Goal: Task Accomplishment & Management: Use online tool/utility

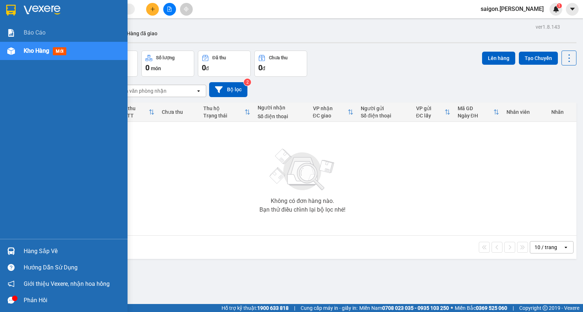
click at [42, 253] on div "Hàng sắp về" at bounding box center [73, 251] width 98 height 11
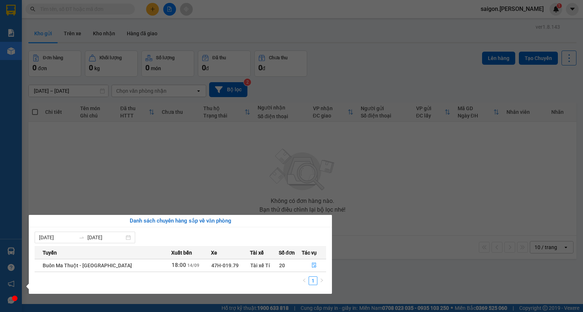
click at [398, 194] on section "Kết quả tìm kiếm ( 0 ) Bộ lọc No Data saigon.thaison 1 Báo cáo Kho hàng mới Hàn…" at bounding box center [291, 156] width 583 height 312
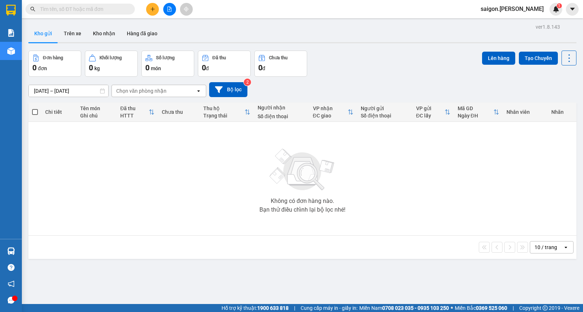
click at [518, 1] on div "Kết quả tìm kiếm ( 0 ) Bộ lọc No Data saigon.thaison 1" at bounding box center [291, 9] width 583 height 18
click at [516, 8] on span "saigon.[PERSON_NAME]" at bounding box center [511, 8] width 75 height 9
click at [520, 19] on span "Đăng xuất" at bounding box center [528, 23] width 34 height 8
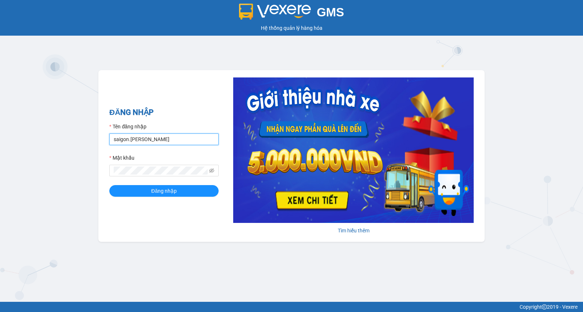
drag, startPoint x: 126, startPoint y: 141, endPoint x: 209, endPoint y: 144, distance: 83.4
click at [67, 133] on div "GMS Hệ thống quản lý hàng hóa ĐĂNG NHẬP Tên đăng nhập saigon.thaison Mật khẩu Đ…" at bounding box center [291, 151] width 583 height 302
type input "bmt.thaison"
click at [109, 185] on button "Đăng nhập" at bounding box center [163, 191] width 109 height 12
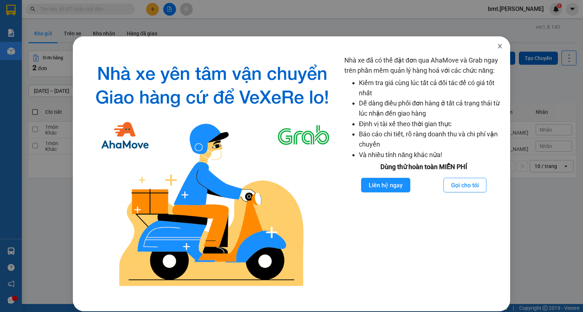
click at [489, 48] on span "Close" at bounding box center [499, 46] width 20 height 20
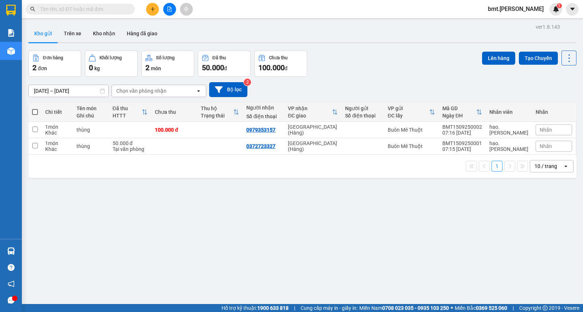
click at [48, 92] on input "[DATE] – [DATE]" at bounding box center [68, 91] width 79 height 12
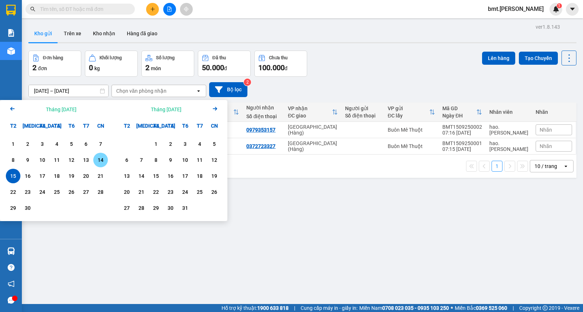
click at [104, 158] on div "14" at bounding box center [100, 160] width 10 height 9
type input "14/09/2025 – 14/09/2025"
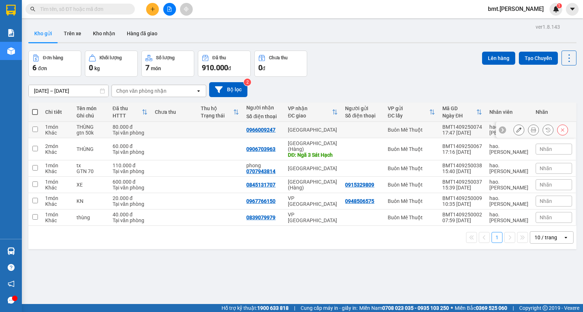
click at [37, 130] on input "checkbox" at bounding box center [34, 129] width 5 height 5
checkbox input "true"
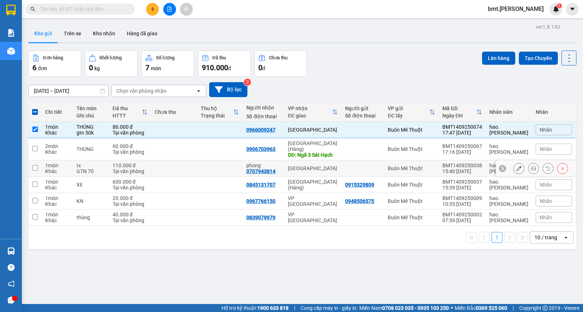
drag, startPoint x: 35, startPoint y: 162, endPoint x: 46, endPoint y: 159, distance: 10.8
click at [35, 165] on input "checkbox" at bounding box center [34, 167] width 5 height 5
checkbox input "true"
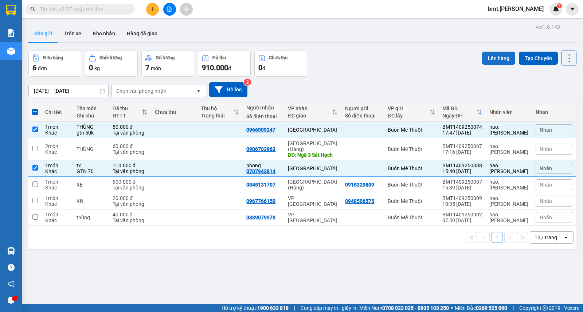
click at [486, 59] on button "Lên hàng" at bounding box center [498, 58] width 33 height 13
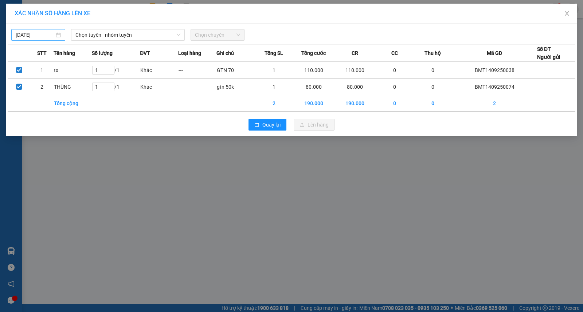
click at [44, 38] on input "15/09/2025" at bounding box center [35, 35] width 39 height 8
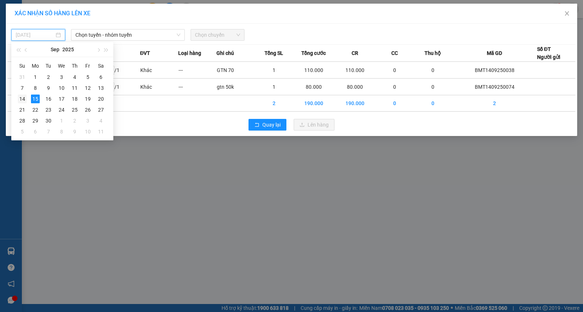
click at [22, 99] on div "14" at bounding box center [22, 99] width 9 height 9
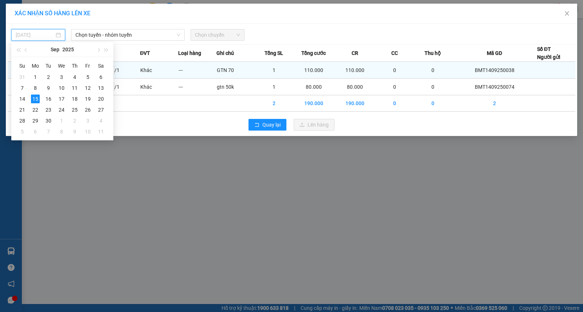
type input "14/09/2025"
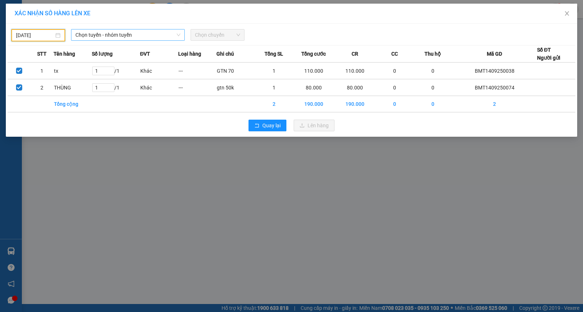
click at [102, 37] on span "Chọn tuyến - nhóm tuyến" at bounding box center [127, 34] width 105 height 11
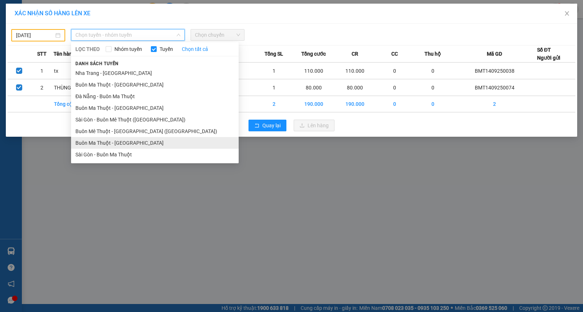
drag, startPoint x: 98, startPoint y: 140, endPoint x: 153, endPoint y: 90, distance: 74.8
click at [98, 140] on li "Buôn Ma Thuột - Sài Gòn" at bounding box center [154, 143] width 167 height 12
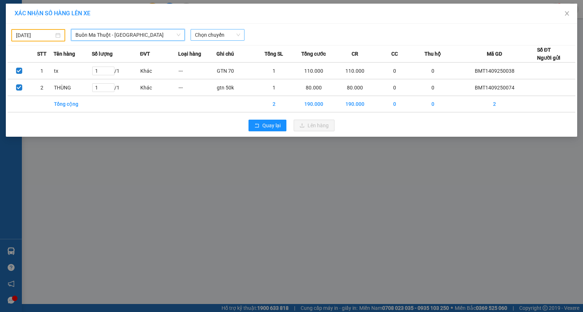
click at [219, 38] on span "Chọn chuyến" at bounding box center [217, 34] width 45 height 11
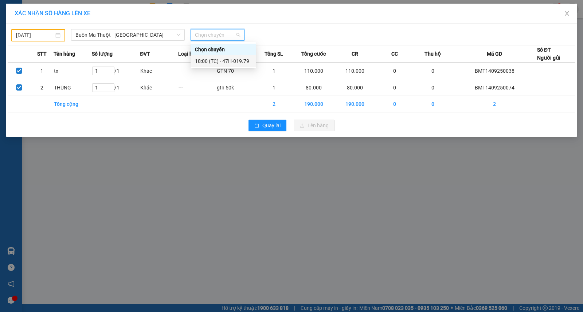
click at [223, 60] on div "18:00 (TC) - 47H-019.79" at bounding box center [223, 61] width 57 height 8
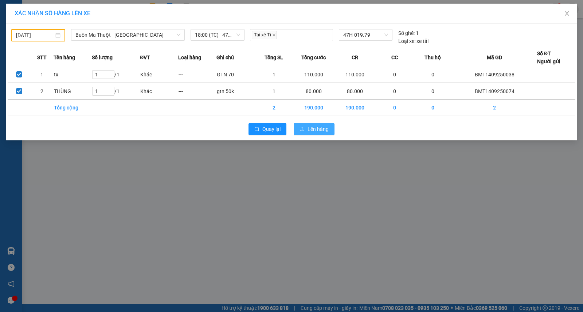
click at [326, 127] on span "Lên hàng" at bounding box center [317, 129] width 21 height 8
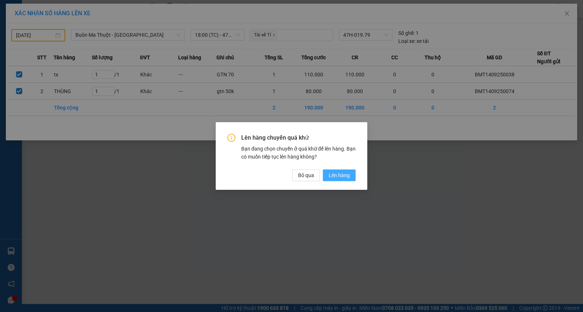
click at [348, 172] on span "Lên hàng" at bounding box center [338, 175] width 21 height 8
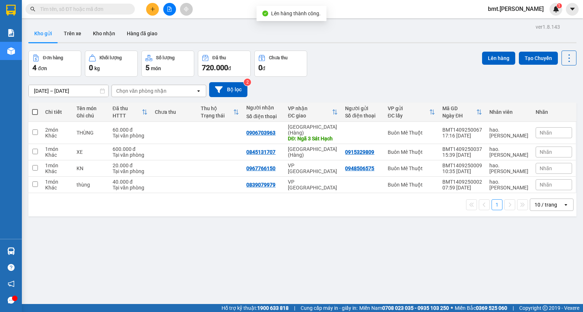
click at [529, 9] on span "bmt.thaison" at bounding box center [515, 8] width 67 height 9
click at [529, 23] on span "Đăng xuất" at bounding box center [532, 23] width 31 height 8
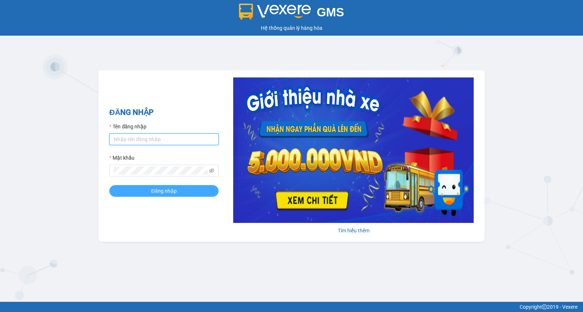
type input "saigon.[PERSON_NAME]"
click at [146, 189] on button "Đăng nhập" at bounding box center [163, 191] width 109 height 12
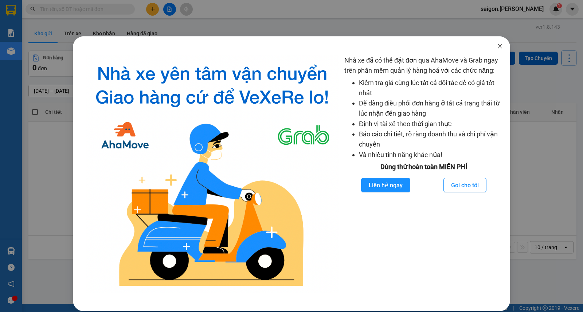
click at [500, 48] on span "Close" at bounding box center [499, 46] width 20 height 20
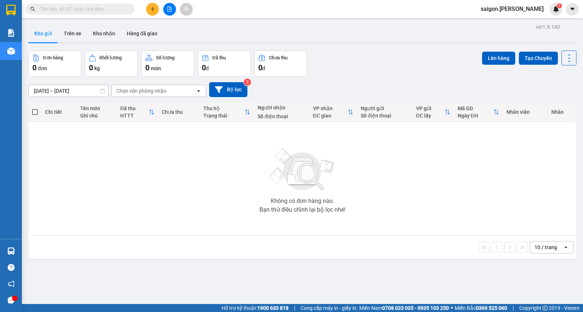
click at [84, 13] on input "text" at bounding box center [83, 9] width 86 height 8
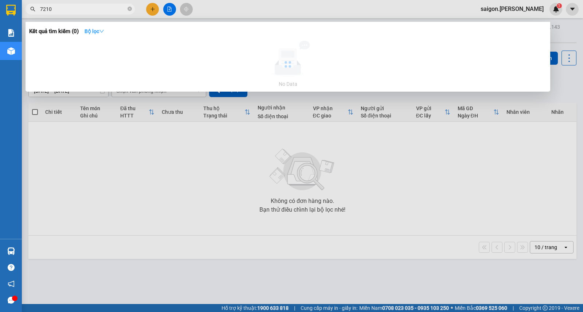
type input "7210"
click at [91, 31] on strong "Bộ lọc" at bounding box center [94, 31] width 20 height 6
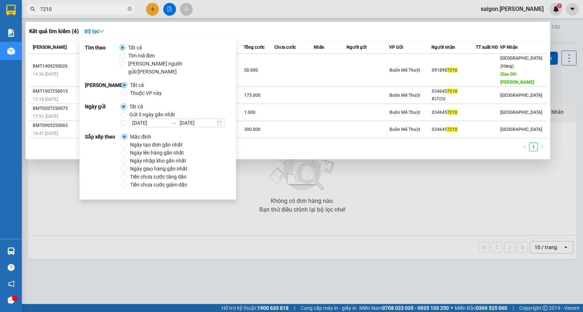
click at [140, 64] on span "Tìm người gửi/nhận" at bounding box center [176, 68] width 102 height 16
click at [125, 64] on input "Tìm người gửi/nhận" at bounding box center [122, 64] width 6 height 6
radio input "true"
click at [141, 48] on span "Tất cả" at bounding box center [135, 48] width 20 height 8
click at [125, 48] on input "Tất cả" at bounding box center [122, 48] width 6 height 6
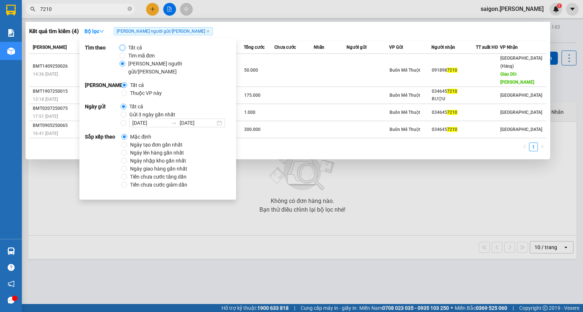
radio input "true"
radio input "false"
click at [143, 89] on span "Thuộc VP này" at bounding box center [145, 93] width 37 height 8
click at [127, 90] on input "Thuộc VP này" at bounding box center [124, 93] width 6 height 6
radio input "true"
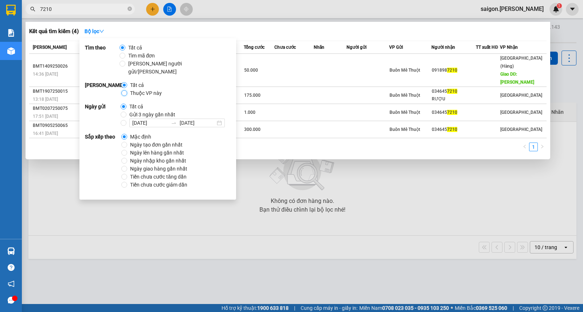
radio input "false"
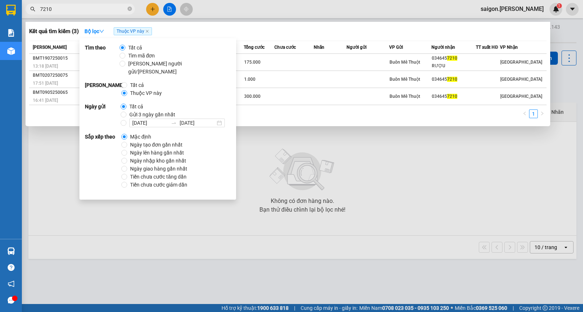
click at [138, 141] on span "Ngày tạo đơn gần nhất" at bounding box center [156, 145] width 58 height 8
click at [127, 142] on input "Ngày tạo đơn gần nhất" at bounding box center [124, 145] width 6 height 6
radio input "true"
radio input "false"
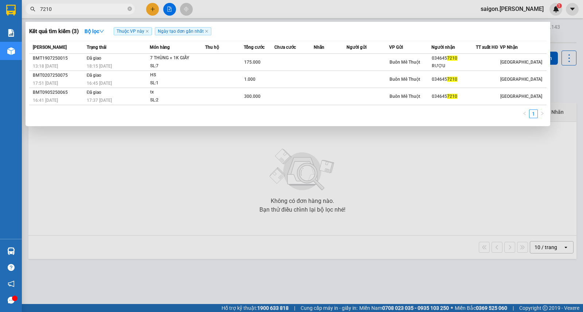
click at [274, 114] on div "1" at bounding box center [287, 116] width 517 height 13
click at [130, 11] on span at bounding box center [129, 9] width 4 height 7
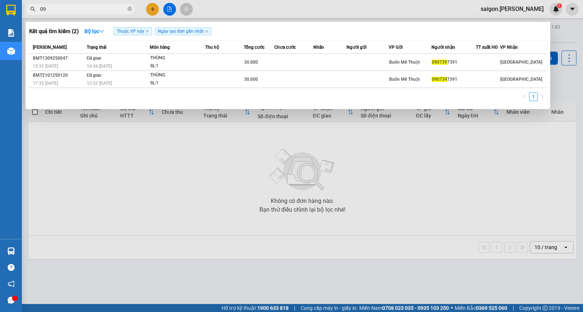
type input "0"
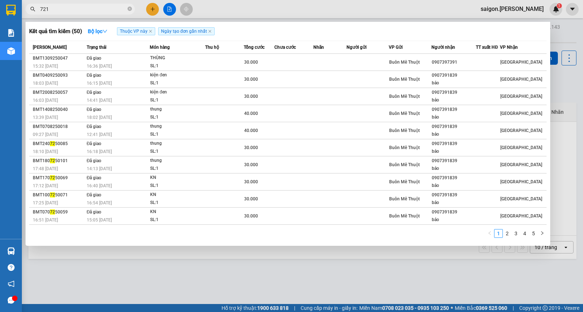
type input "7210"
